Goal: Task Accomplishment & Management: Use online tool/utility

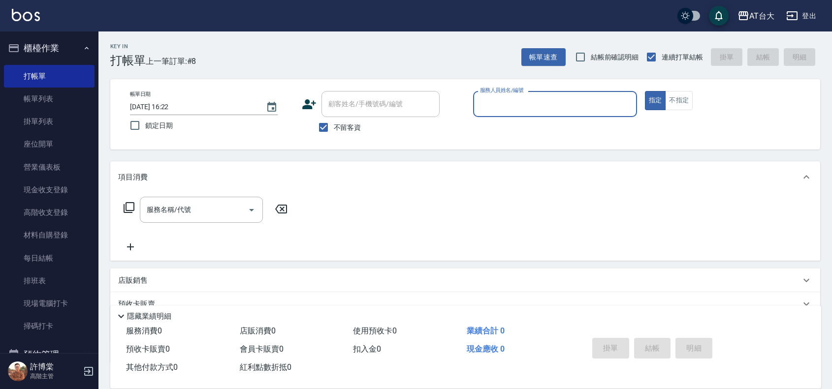
click at [576, 97] on input "服務人員姓名/編號" at bounding box center [554, 103] width 155 height 17
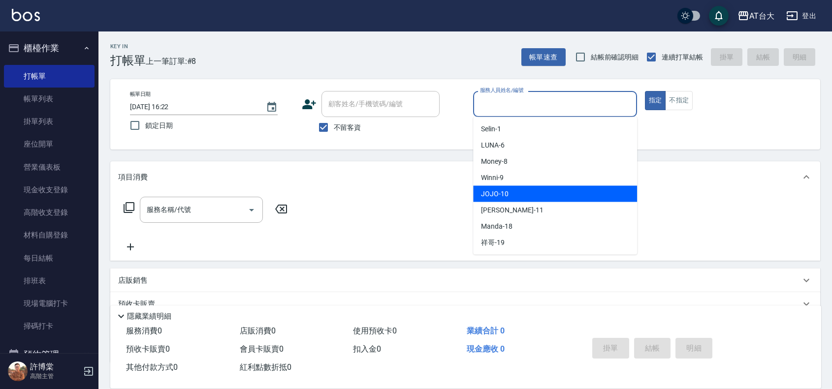
click at [526, 189] on div "JOJO -10" at bounding box center [555, 194] width 164 height 16
type input "JOJO-10"
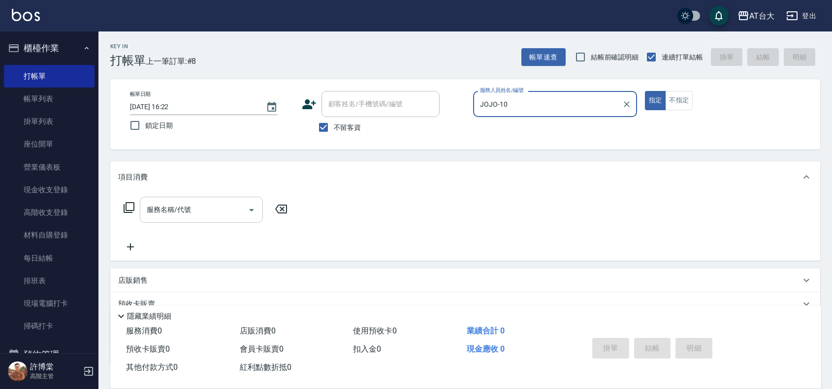
click at [203, 213] on input "服務名稱/代號" at bounding box center [193, 209] width 99 height 17
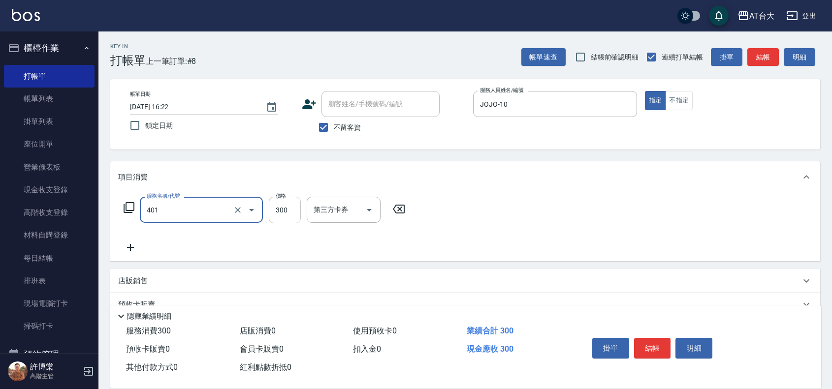
type input "自備護髮(401)"
click at [270, 203] on input "300" at bounding box center [285, 210] width 32 height 27
type input "899"
click at [647, 338] on button "結帳" at bounding box center [652, 348] width 37 height 21
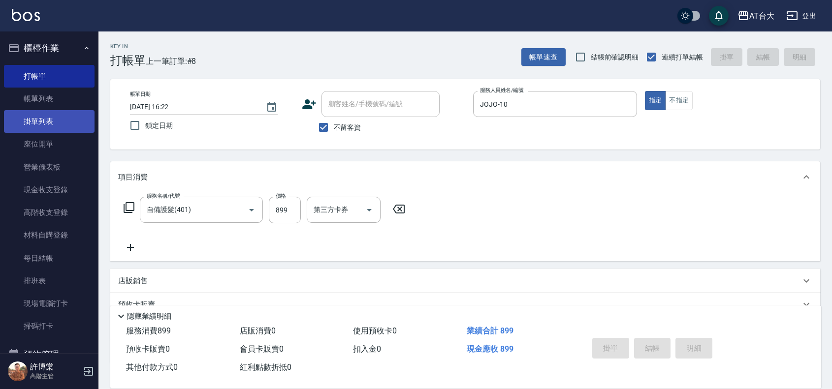
type input "[DATE] 17:09"
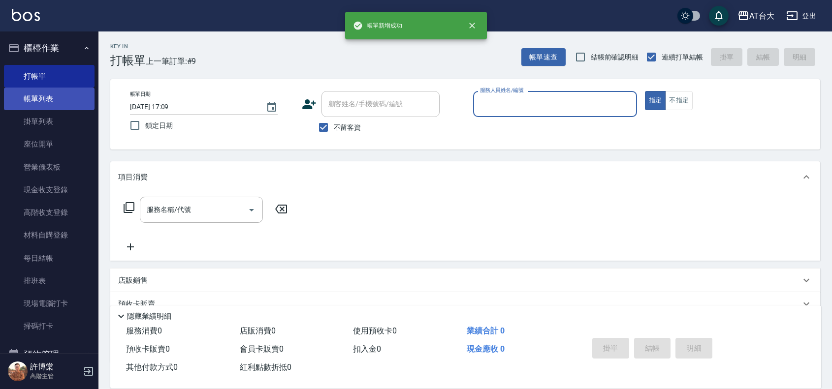
click at [46, 95] on link "帳單列表" at bounding box center [49, 99] width 91 height 23
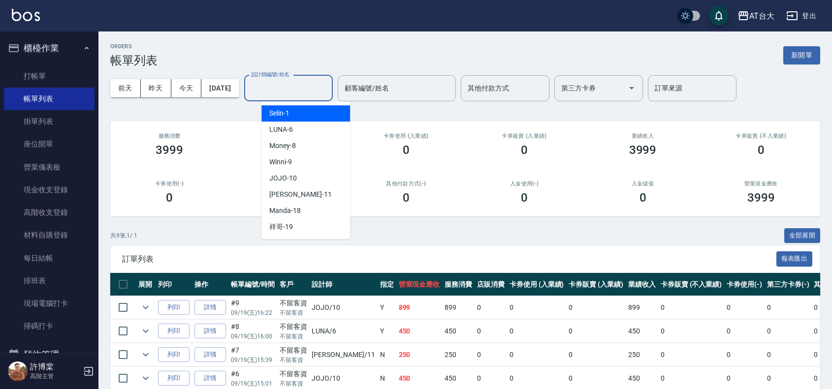
click at [290, 94] on input "設計師編號/姓名" at bounding box center [289, 88] width 80 height 17
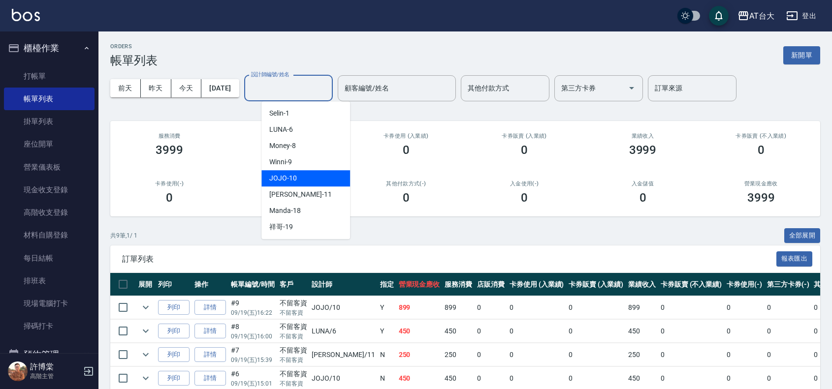
click at [299, 173] on div "JOJO -10" at bounding box center [305, 178] width 89 height 16
type input "JOJO-10"
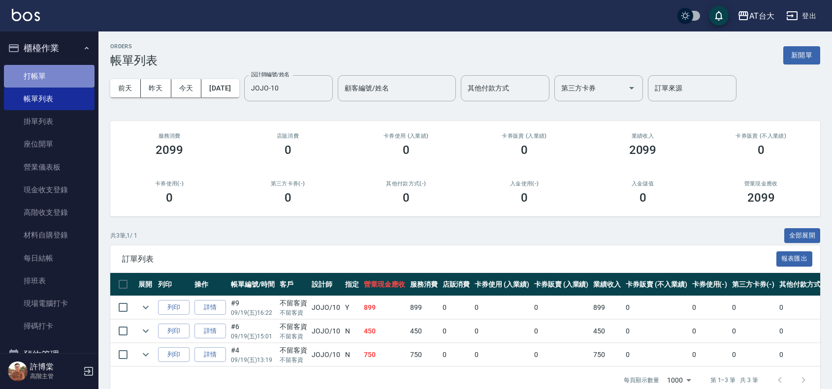
click at [49, 78] on link "打帳單" at bounding box center [49, 76] width 91 height 23
